Goal: Information Seeking & Learning: Learn about a topic

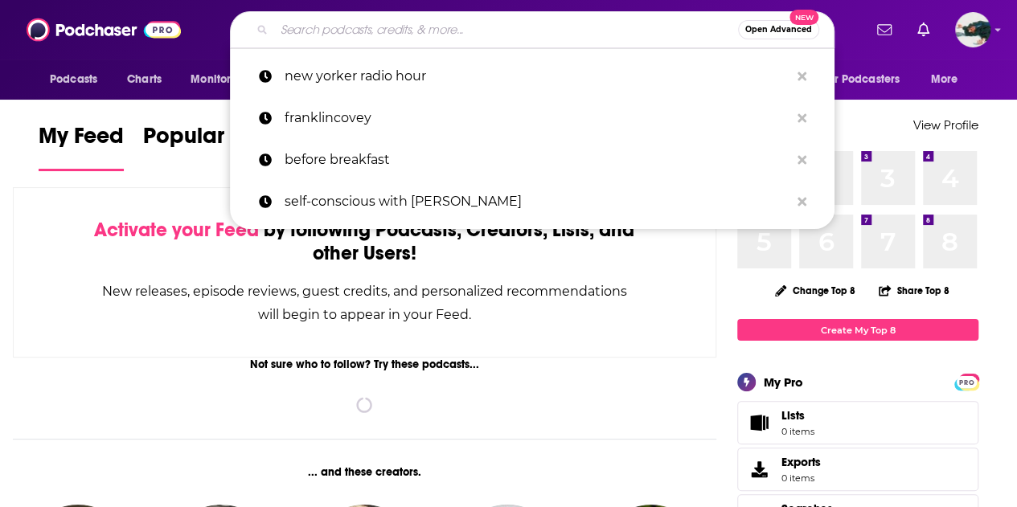
click at [471, 37] on input "Search podcasts, credits, & more..." at bounding box center [506, 30] width 464 height 26
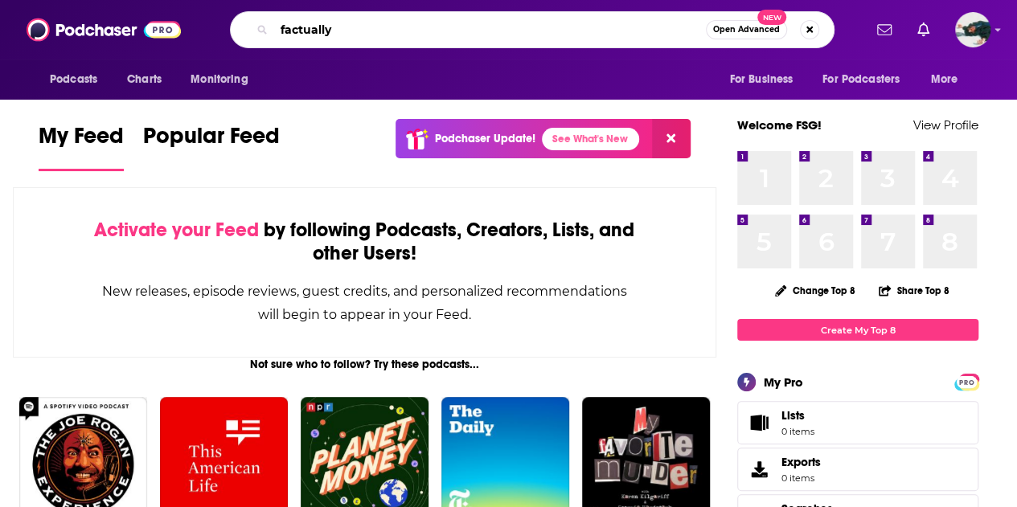
type input "factually"
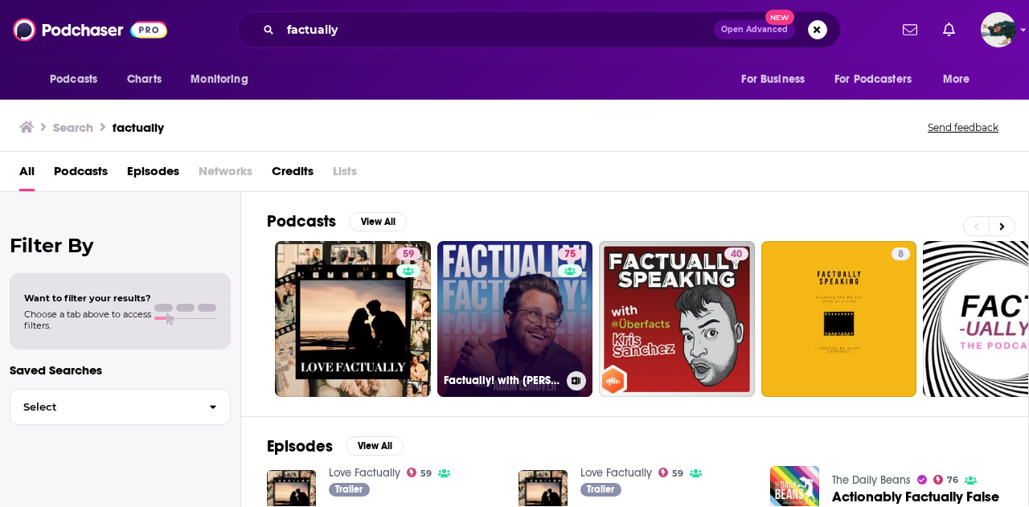
click at [546, 325] on link "75 Factually! with [PERSON_NAME]" at bounding box center [515, 319] width 156 height 156
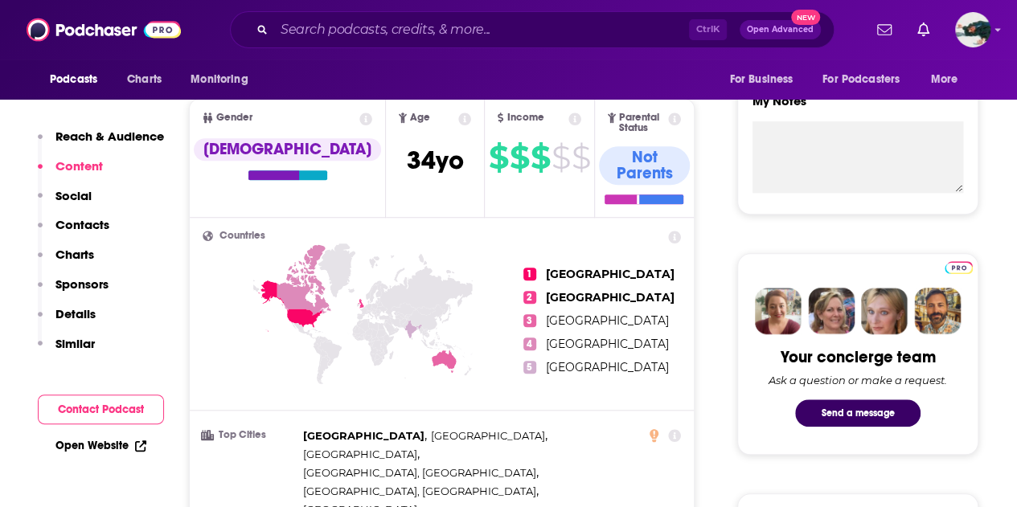
scroll to position [508, 0]
